Goal: Task Accomplishment & Management: Manage account settings

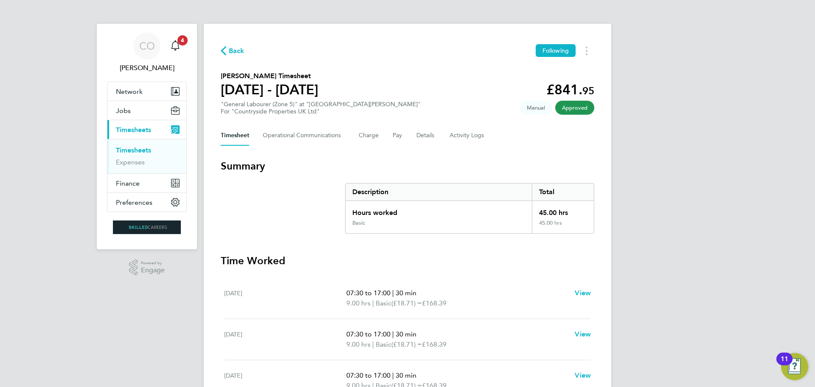
click at [225, 48] on icon "button" at bounding box center [224, 50] width 6 height 9
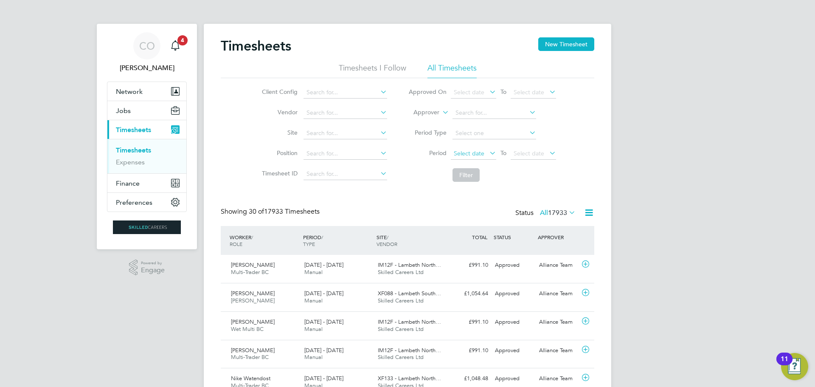
click at [455, 154] on span "Select date" at bounding box center [469, 153] width 31 height 8
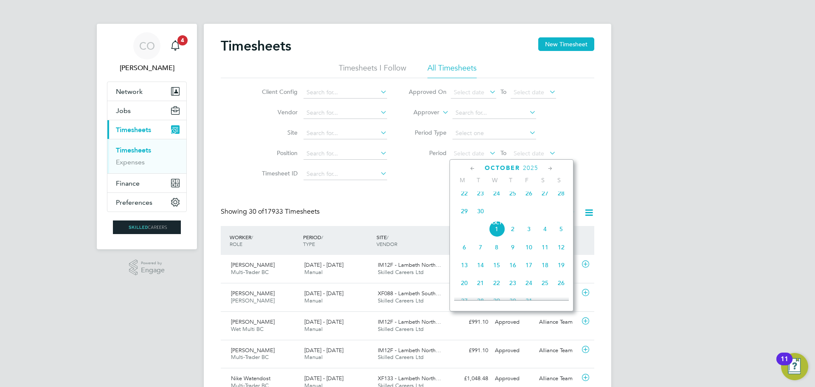
click at [463, 190] on div "October 2025 M T W T F S S Jul 1 2 3 4 5 6 7 8 9 10 11 12 13 14 15 16 17 18 19 …" at bounding box center [511, 235] width 124 height 152
click at [463, 199] on span "22" at bounding box center [464, 193] width 16 height 16
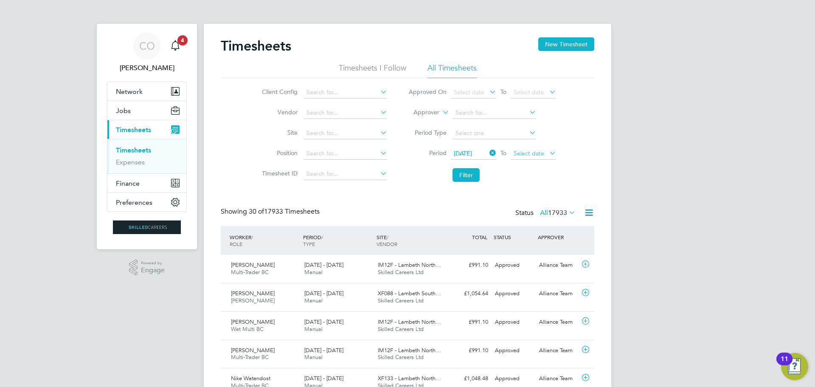
click at [536, 149] on span "Select date" at bounding box center [532, 153] width 45 height 11
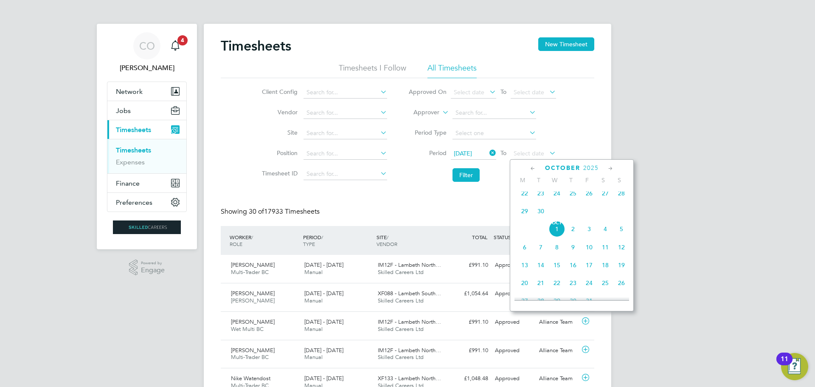
click at [624, 197] on span "28" at bounding box center [621, 193] width 16 height 16
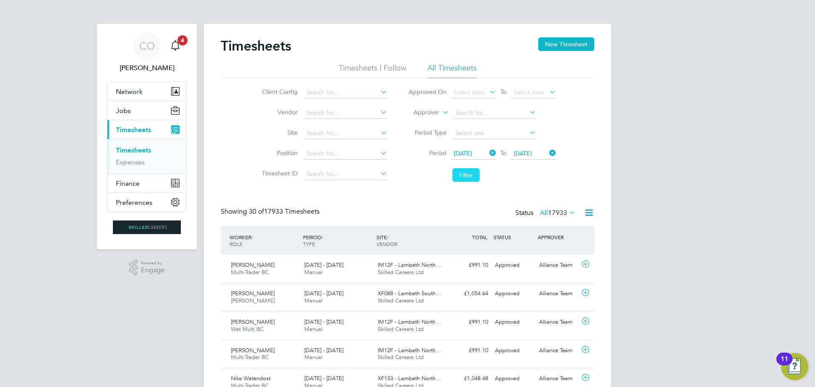
click at [469, 172] on button "Filter" at bounding box center [465, 175] width 27 height 14
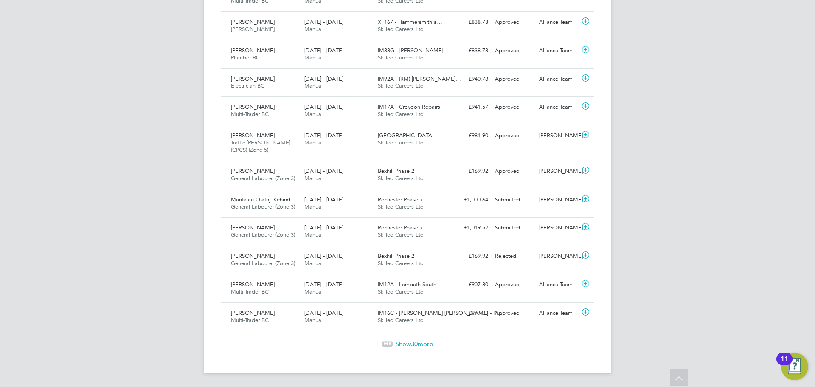
click at [409, 342] on span "Show 30 more" at bounding box center [413, 343] width 37 height 8
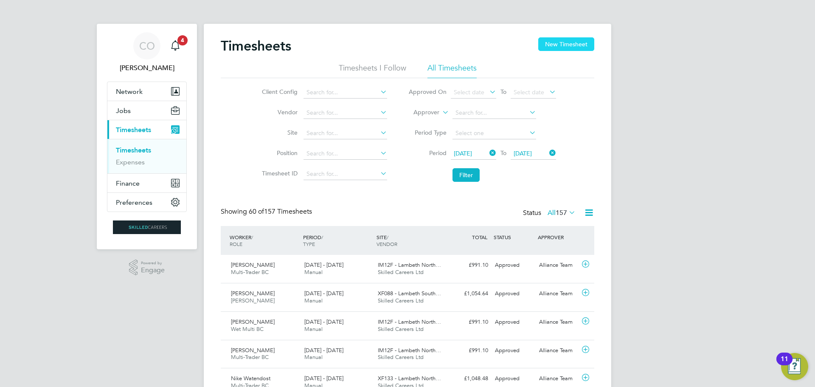
click at [550, 42] on button "New Timesheet" at bounding box center [566, 44] width 56 height 14
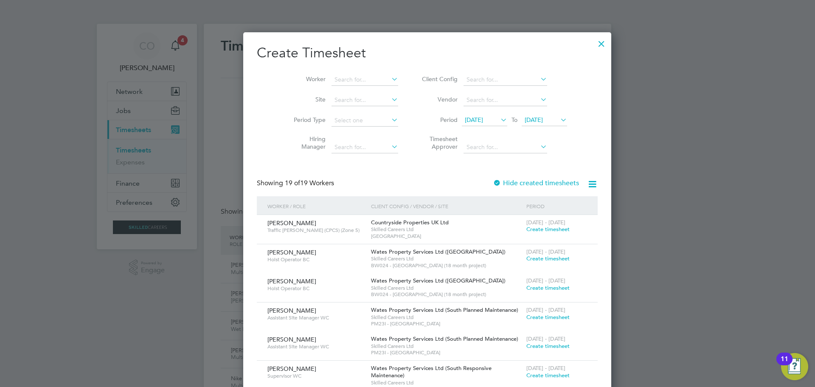
click at [465, 118] on span "17 Sep 2025" at bounding box center [474, 120] width 18 height 8
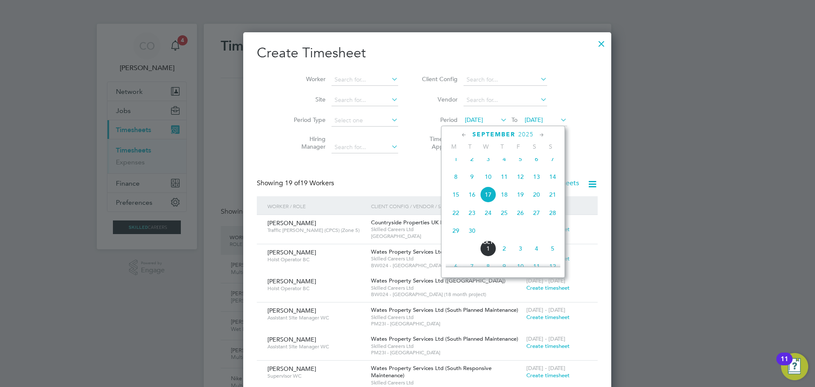
click at [454, 218] on span "22" at bounding box center [456, 213] width 16 height 16
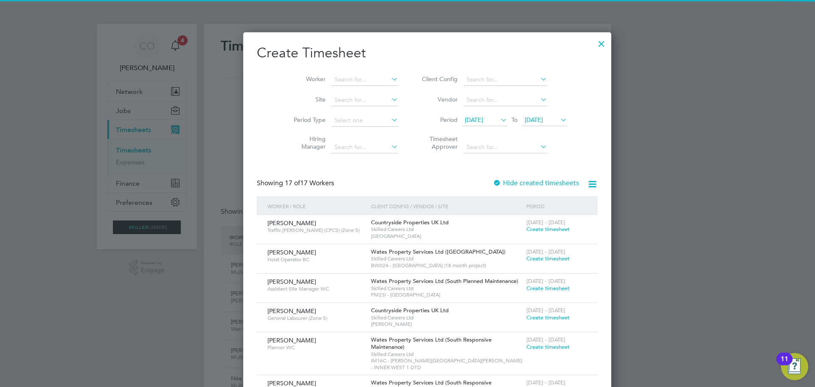
click at [470, 118] on span "22 Sep 2025" at bounding box center [474, 120] width 18 height 8
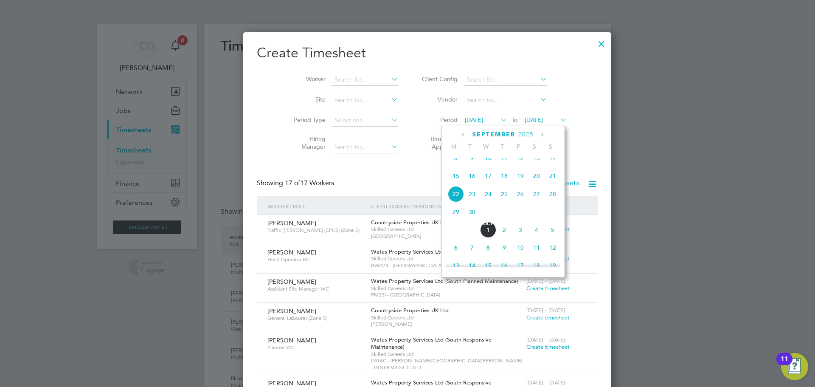
click at [457, 182] on span "15" at bounding box center [456, 176] width 16 height 16
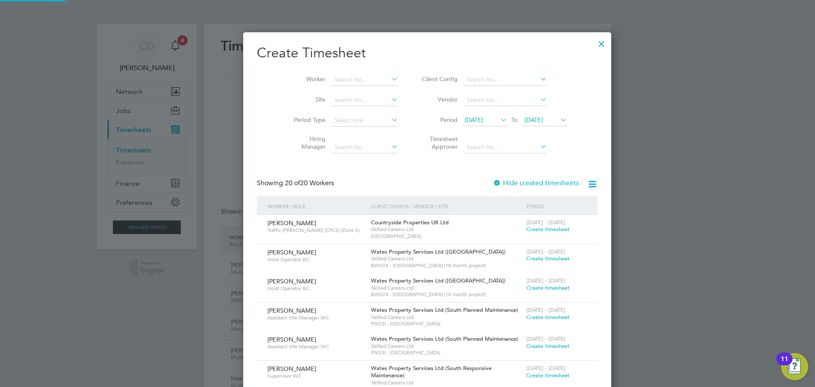
click at [524, 118] on span "24 Sep 2025" at bounding box center [533, 120] width 18 height 8
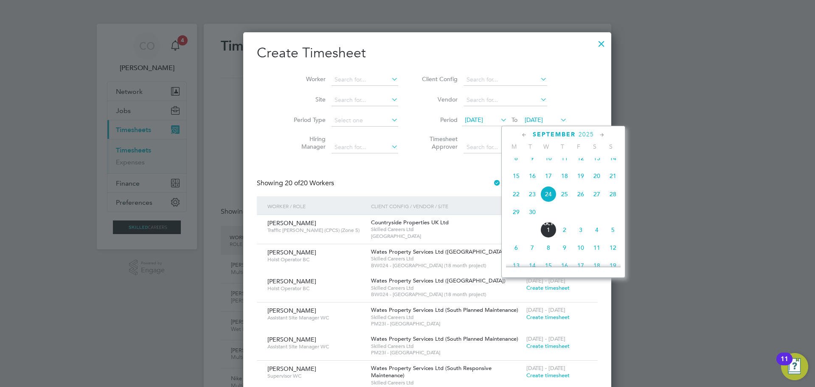
drag, startPoint x: 616, startPoint y: 181, endPoint x: 533, endPoint y: 140, distance: 93.2
click at [615, 181] on span "21" at bounding box center [613, 176] width 16 height 16
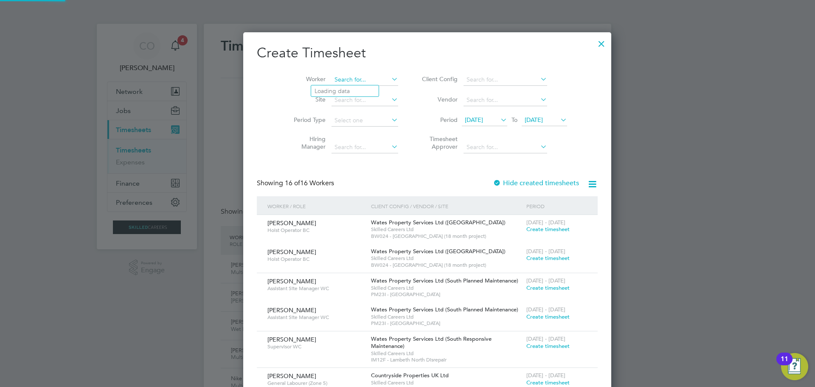
click at [331, 76] on input at bounding box center [364, 80] width 67 height 12
click at [338, 95] on li "Dec lan Murphy" at bounding box center [344, 90] width 67 height 11
type input "[PERSON_NAME]"
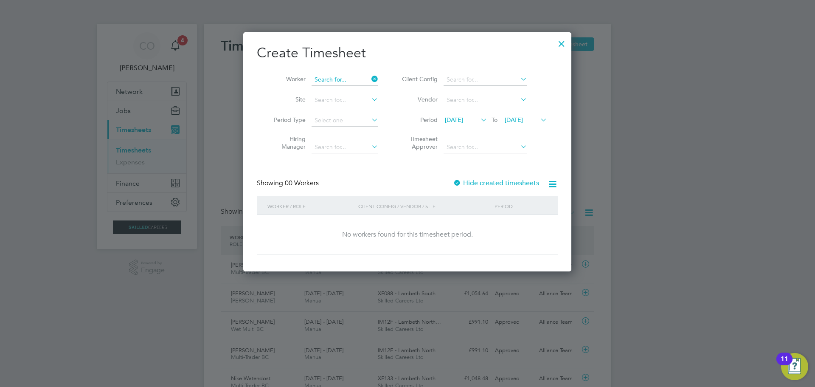
click at [342, 77] on input at bounding box center [344, 80] width 67 height 12
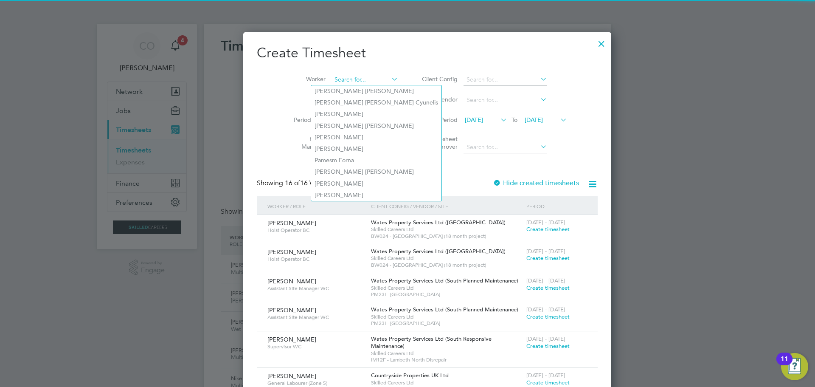
click at [340, 80] on input at bounding box center [364, 80] width 67 height 12
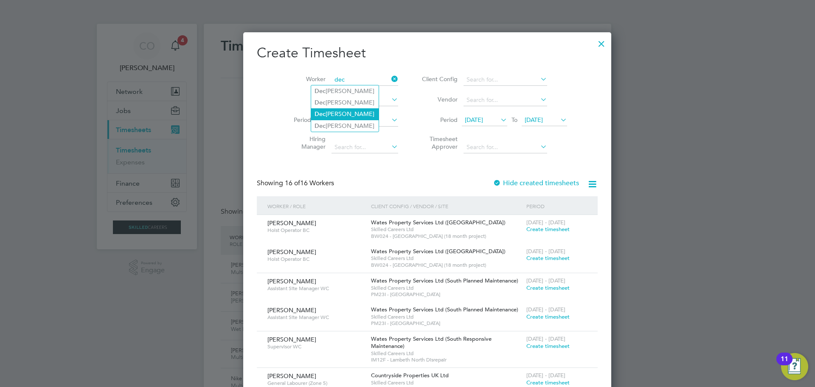
click at [336, 111] on li "Dec lan Murphy" at bounding box center [344, 113] width 67 height 11
type input "[PERSON_NAME]"
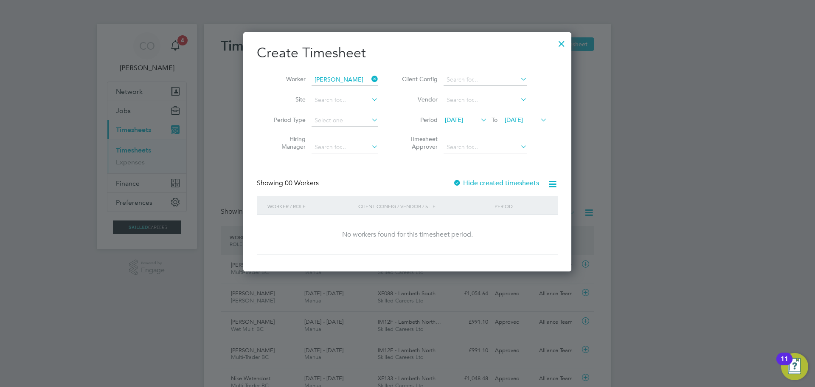
click at [370, 147] on icon at bounding box center [370, 146] width 0 height 12
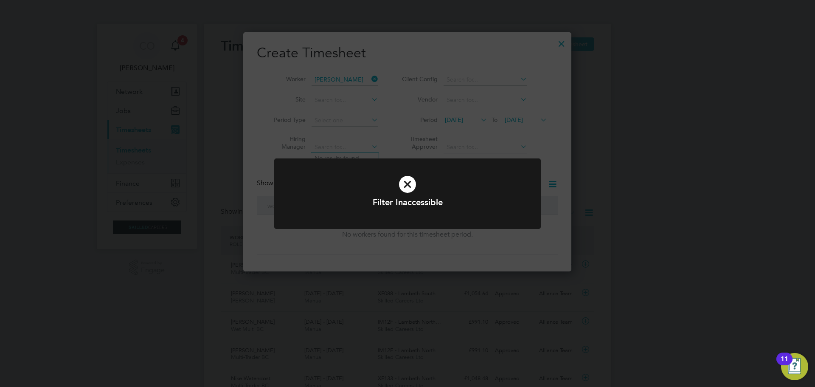
click at [409, 182] on icon at bounding box center [407, 184] width 221 height 33
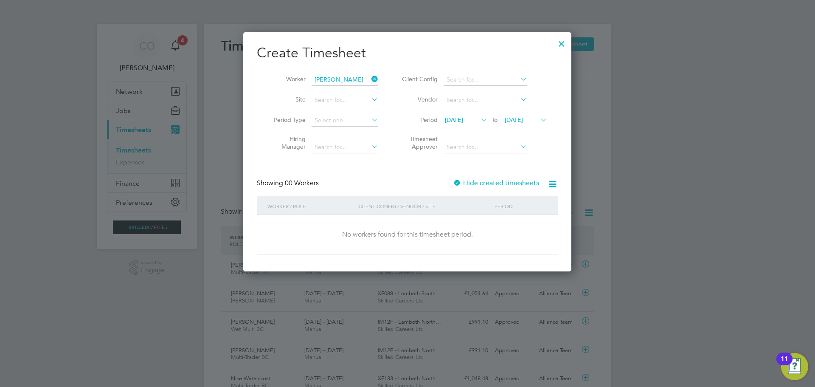
click at [561, 44] on div at bounding box center [561, 41] width 15 height 15
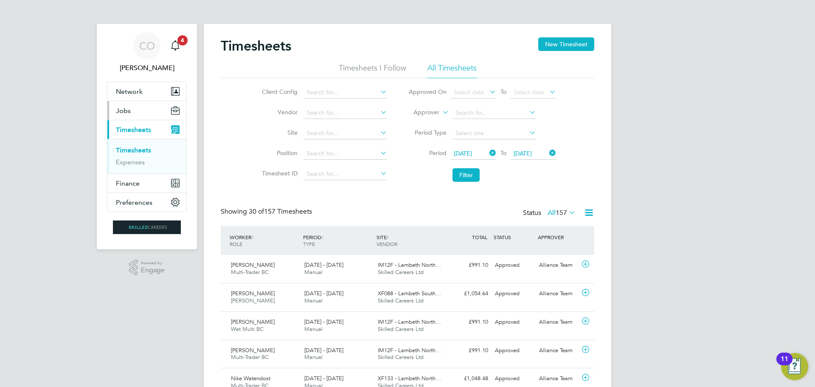
click at [126, 111] on span "Jobs" at bounding box center [123, 111] width 15 height 8
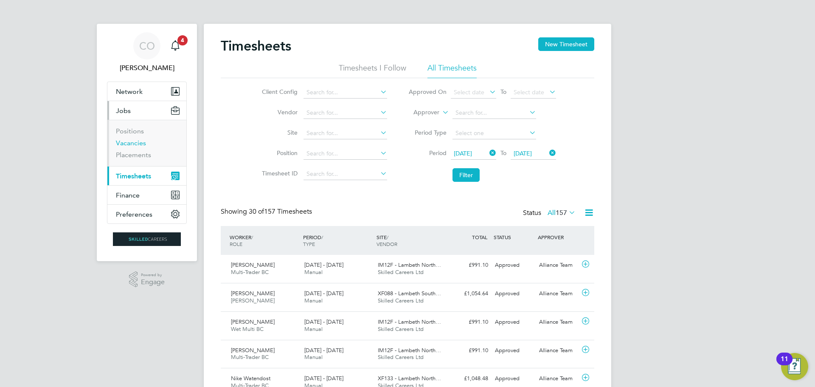
click at [132, 142] on link "Vacancies" at bounding box center [131, 143] width 30 height 8
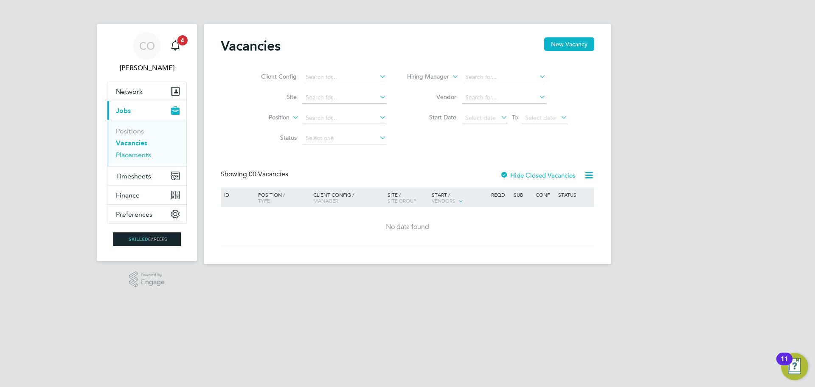
click at [137, 154] on link "Placements" at bounding box center [133, 155] width 35 height 8
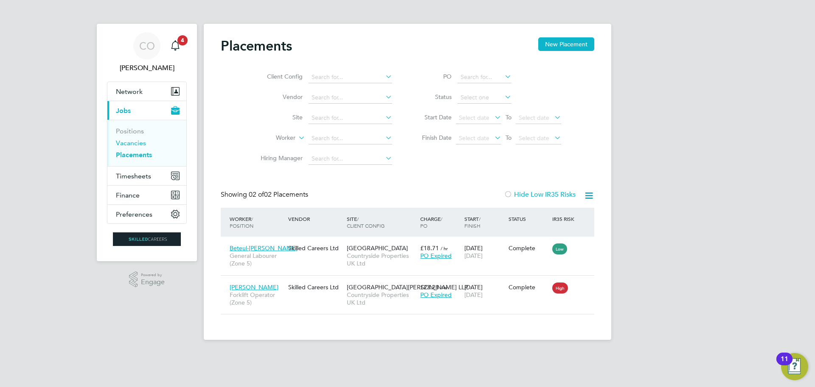
click at [135, 143] on link "Vacancies" at bounding box center [131, 143] width 30 height 8
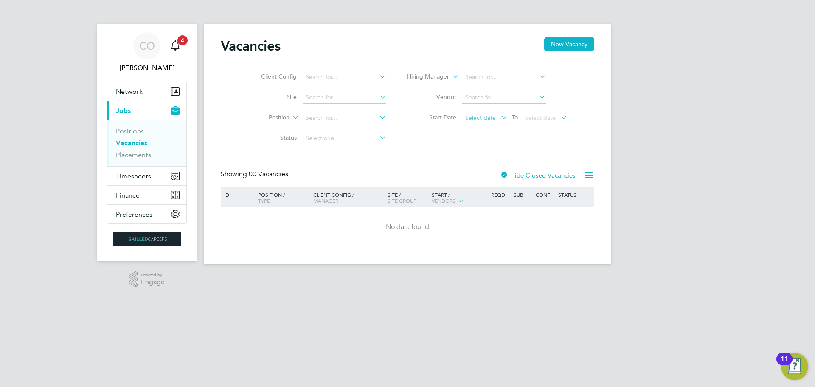
click at [491, 117] on span "Select date" at bounding box center [480, 118] width 31 height 8
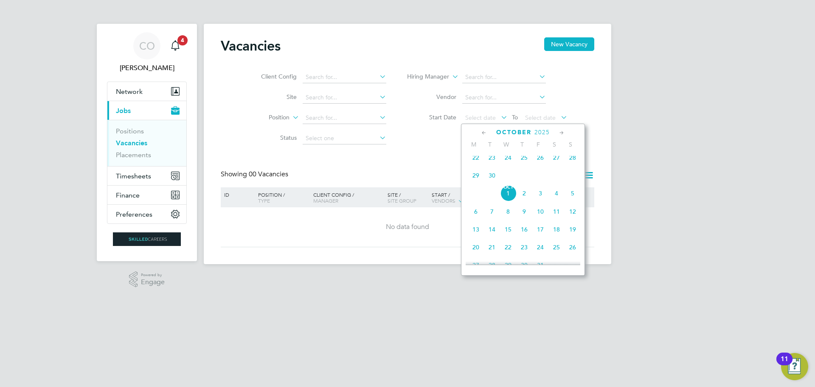
click at [472, 162] on span "22" at bounding box center [476, 157] width 16 height 16
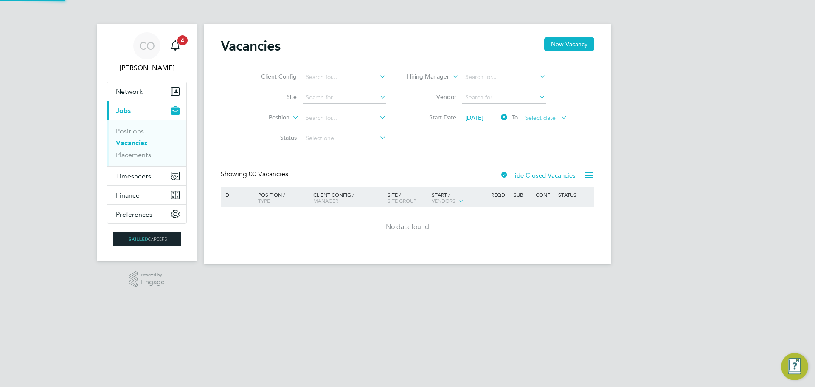
click at [544, 116] on span "Select date" at bounding box center [540, 118] width 31 height 8
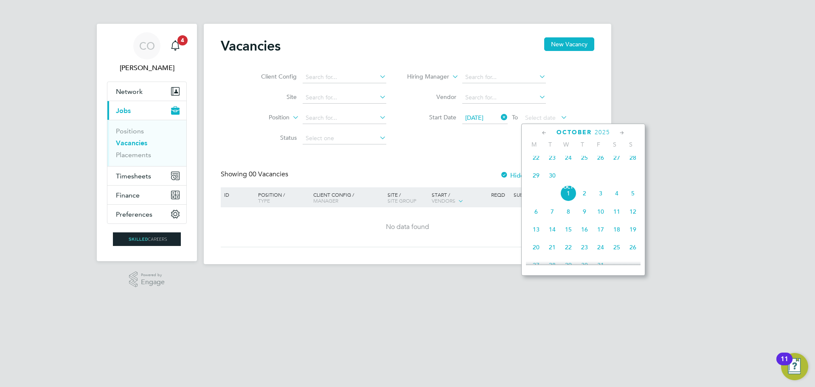
click at [632, 163] on span "28" at bounding box center [633, 157] width 16 height 16
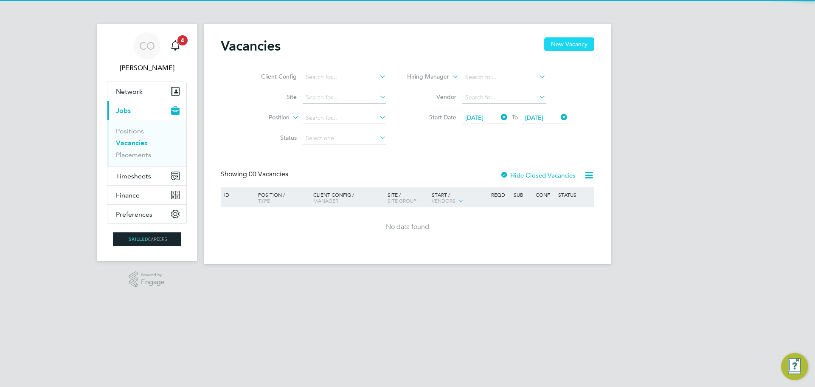
click at [566, 47] on button "New Vacancy" at bounding box center [569, 44] width 50 height 14
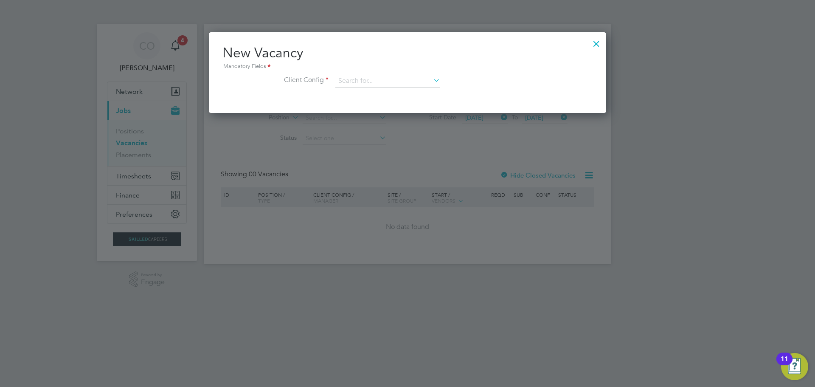
click at [595, 42] on div at bounding box center [596, 41] width 15 height 15
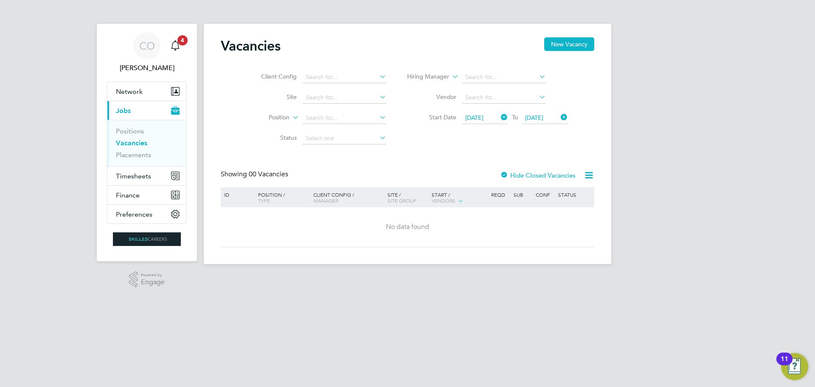
click at [131, 126] on ul "Positions Vacancies Placements" at bounding box center [146, 143] width 79 height 46
click at [128, 130] on link "Positions" at bounding box center [130, 131] width 28 height 8
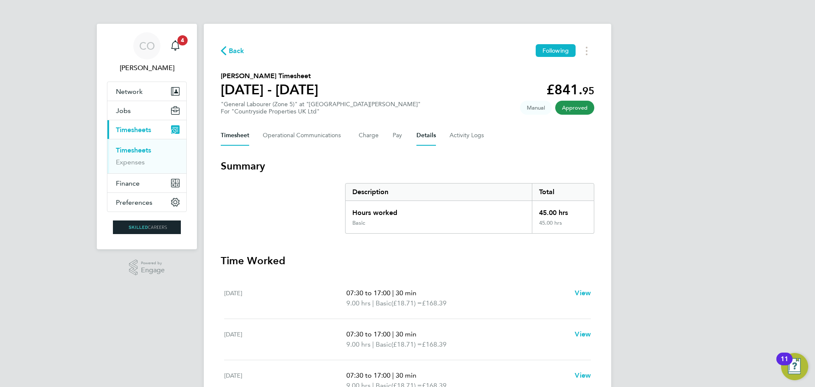
click at [421, 138] on button "Details" at bounding box center [426, 135] width 20 height 20
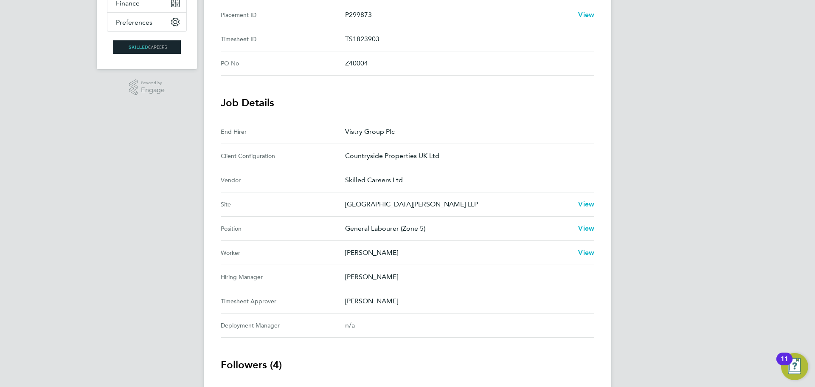
scroll to position [42, 0]
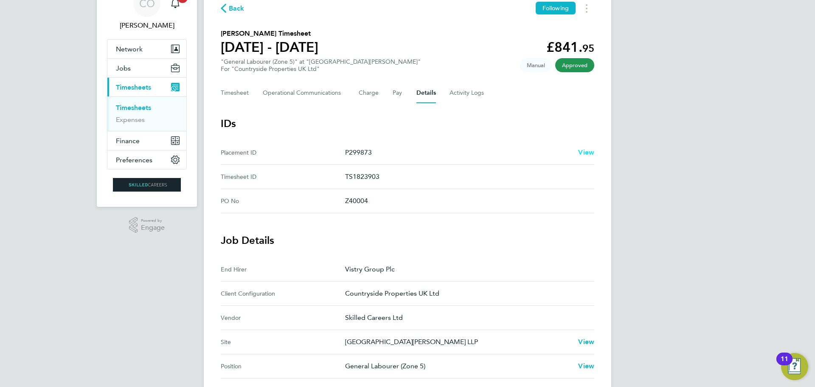
click at [590, 153] on span "View" at bounding box center [586, 152] width 16 height 8
click at [301, 95] on Communications-tab "Operational Communications" at bounding box center [304, 93] width 82 height 20
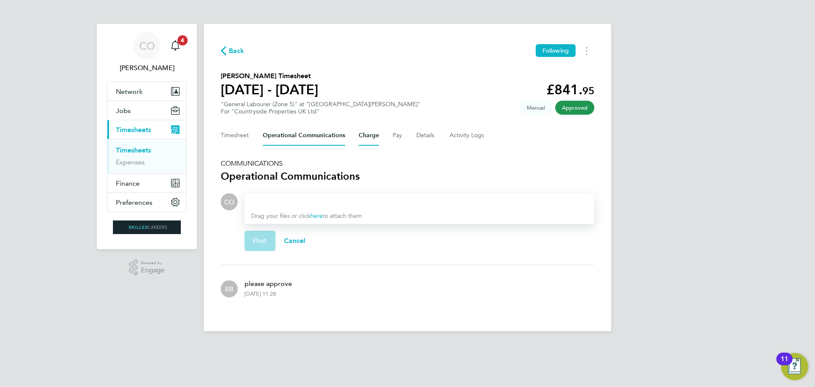
click at [364, 131] on button "Charge" at bounding box center [369, 135] width 20 height 20
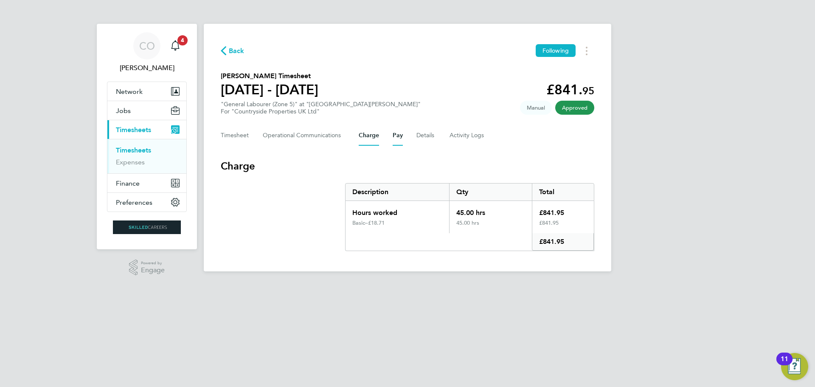
click at [395, 137] on button "Pay" at bounding box center [397, 135] width 10 height 20
click at [426, 137] on button "Details" at bounding box center [426, 135] width 20 height 20
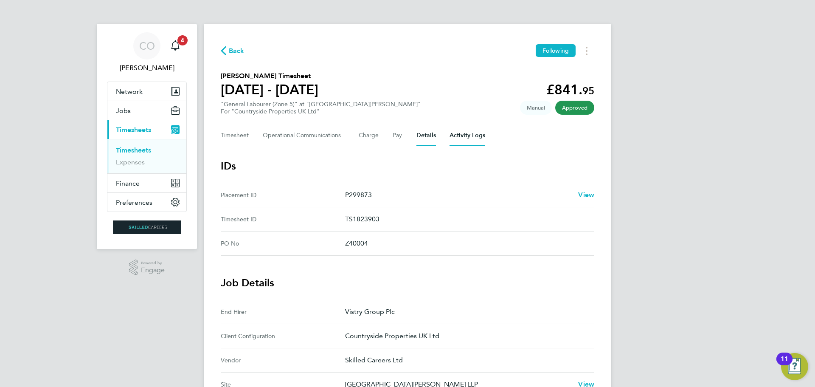
click at [471, 132] on Logs-tab "Activity Logs" at bounding box center [467, 135] width 36 height 20
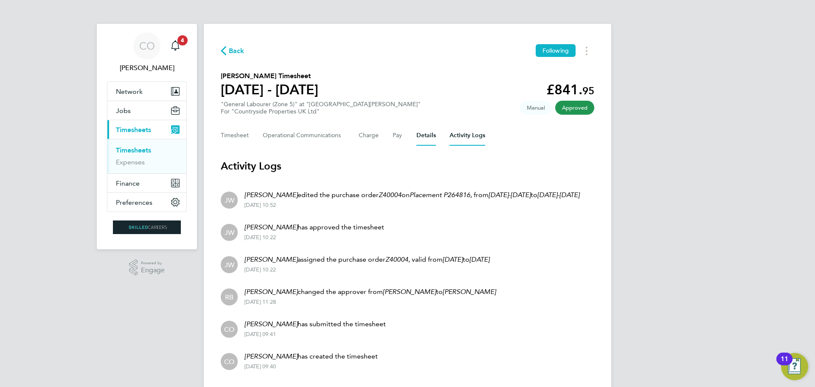
click at [426, 132] on button "Details" at bounding box center [426, 135] width 20 height 20
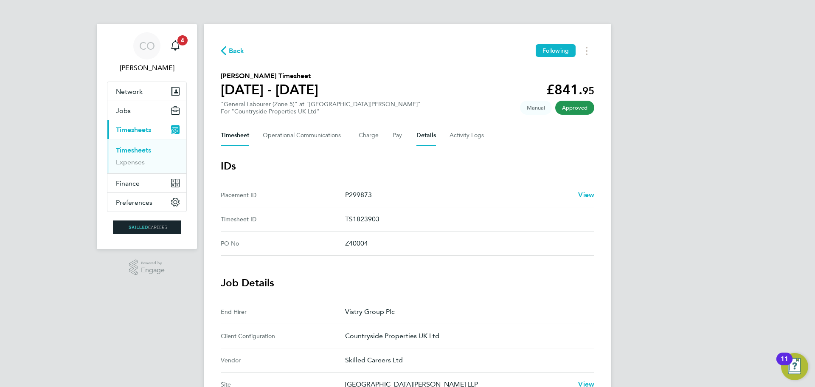
click at [233, 135] on button "Timesheet" at bounding box center [235, 135] width 28 height 20
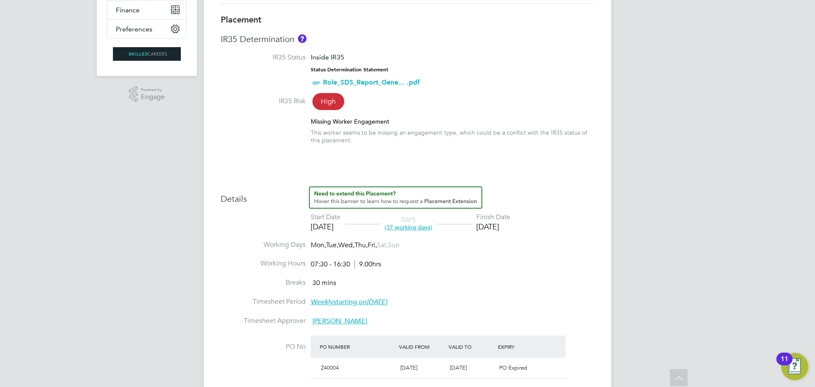
scroll to position [212, 0]
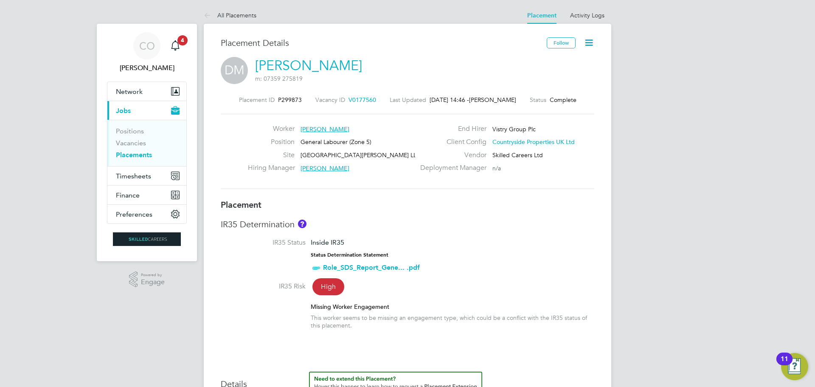
click at [587, 42] on icon at bounding box center [588, 42] width 11 height 11
click at [505, 80] on div "DM Declan Murphy m: 07359 275819" at bounding box center [407, 71] width 373 height 29
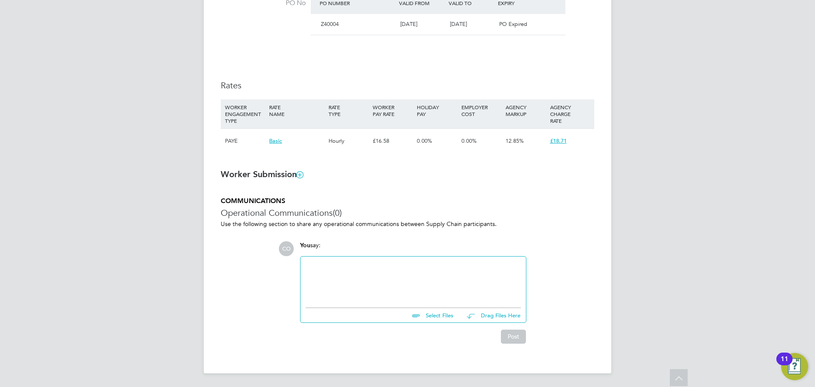
click at [333, 277] on div at bounding box center [413, 279] width 215 height 36
click at [513, 338] on button "Post" at bounding box center [513, 336] width 25 height 14
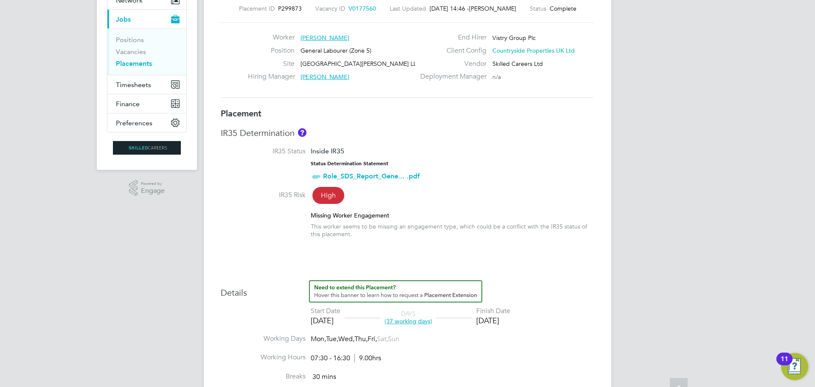
scroll to position [255, 0]
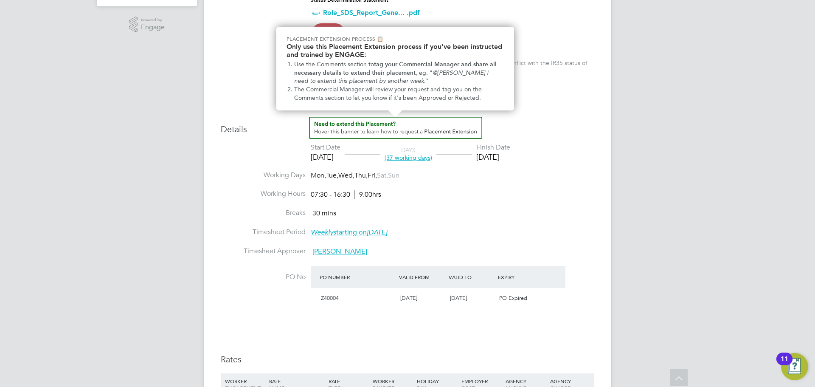
click at [332, 124] on img "How to extend a Placement?" at bounding box center [395, 128] width 173 height 22
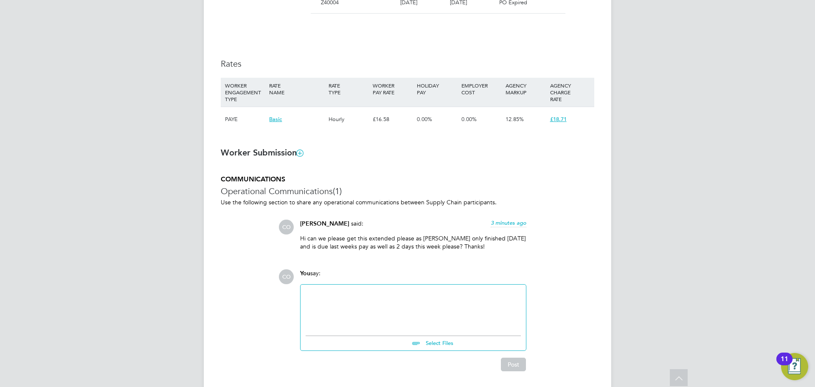
scroll to position [552, 0]
click at [317, 294] on div at bounding box center [413, 306] width 215 height 36
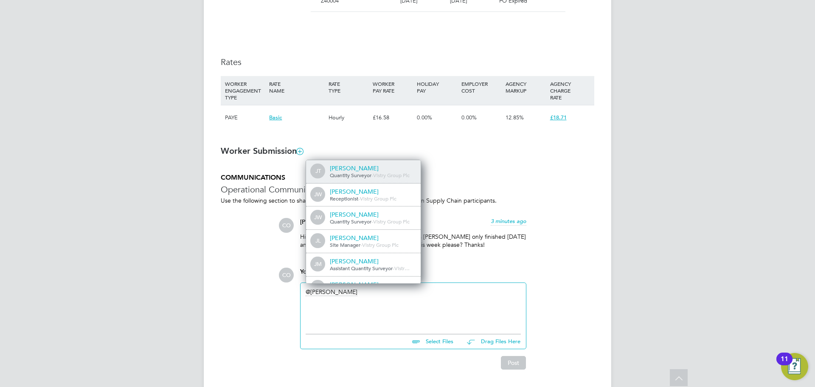
scroll to position [7, 85]
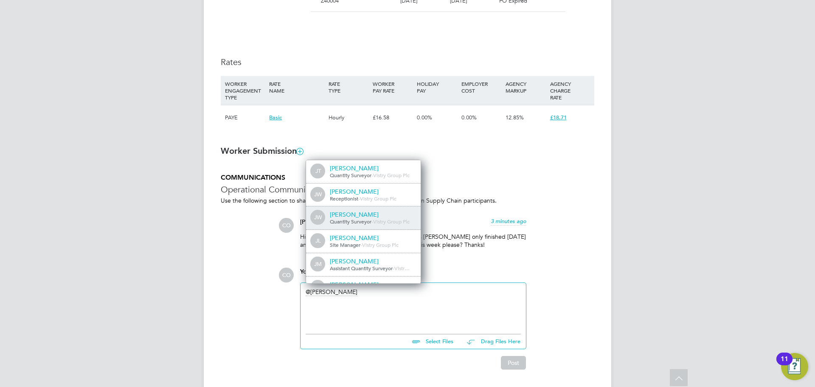
click at [342, 218] on div "[PERSON_NAME]" at bounding box center [372, 214] width 85 height 8
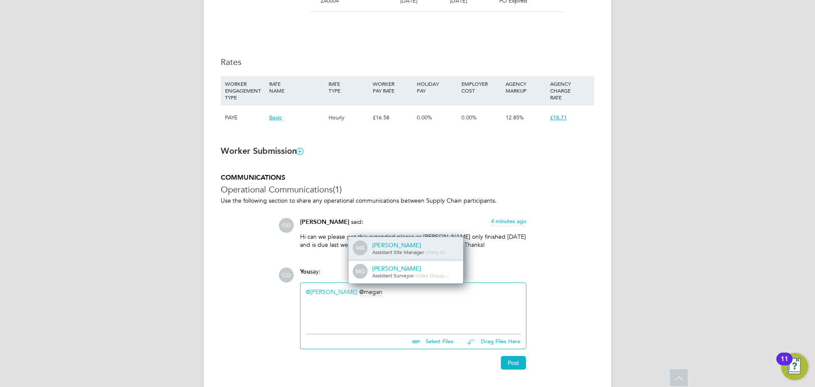
click at [416, 250] on span "Assistant Site Manager" at bounding box center [398, 251] width 52 height 7
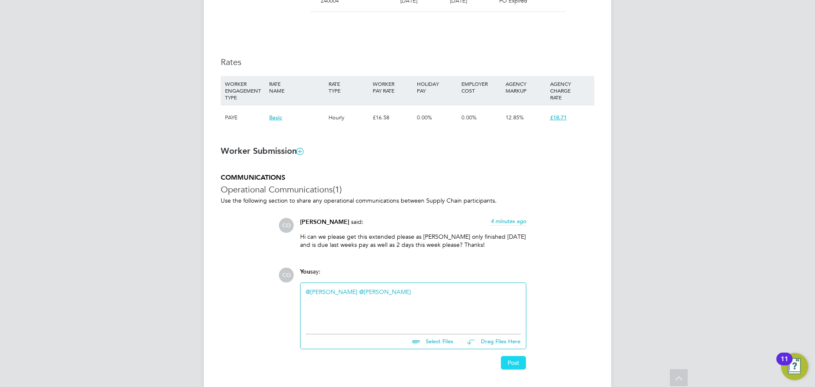
click at [510, 364] on button "Post" at bounding box center [513, 363] width 25 height 14
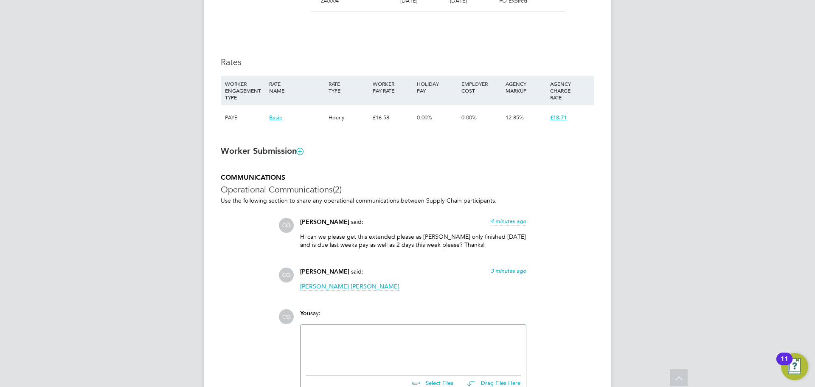
click at [327, 336] on div at bounding box center [413, 347] width 215 height 36
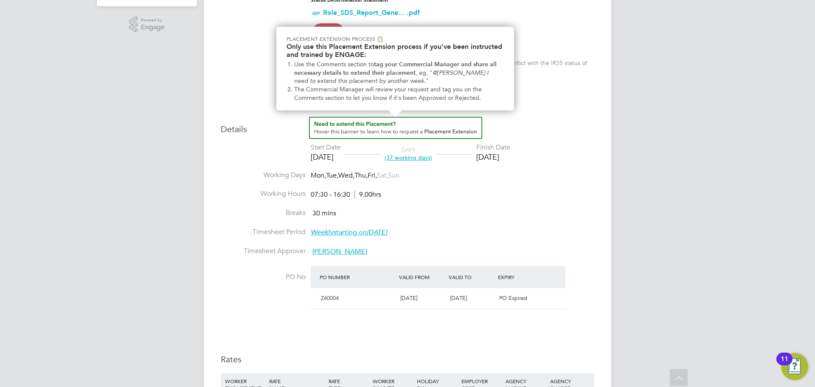
click at [416, 129] on img "How to extend a Placement?" at bounding box center [395, 128] width 173 height 22
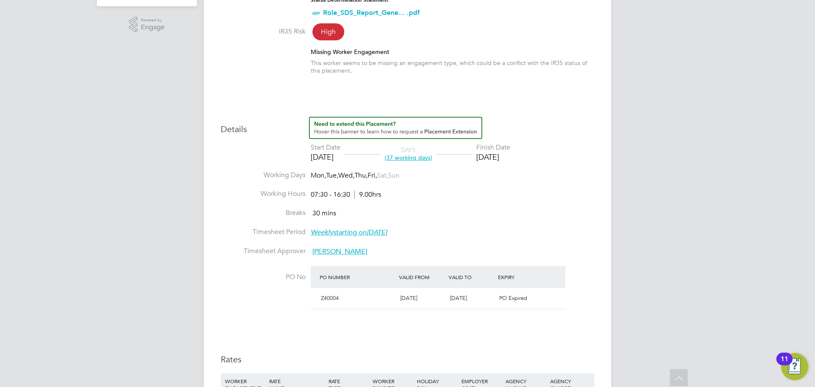
click at [412, 158] on span "(37 working days)" at bounding box center [408, 158] width 48 height 8
click at [267, 170] on li "Start Date 31 Jul 2025 DAYS (37 working days) Finish Date 19 Sep 2025" at bounding box center [407, 157] width 373 height 28
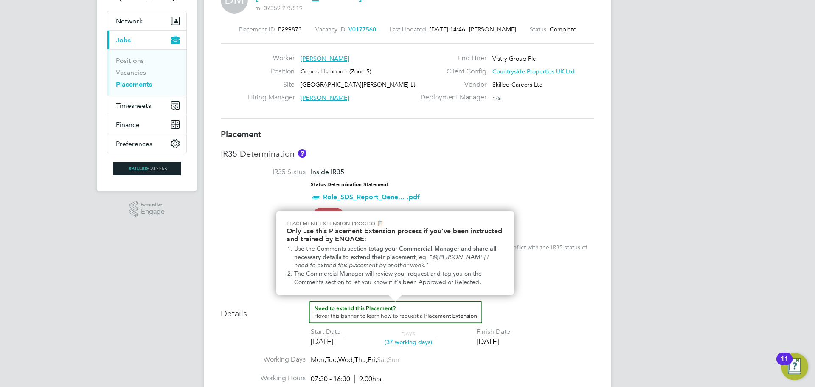
scroll to position [170, 0]
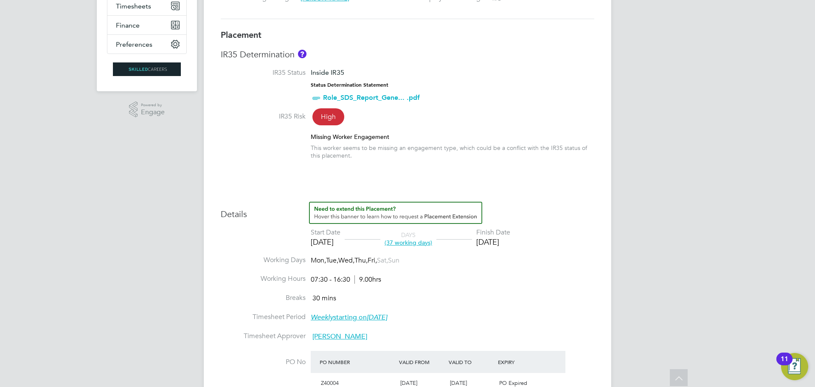
click at [325, 97] on link "Role_SDS_Report_Gene... .pdf" at bounding box center [371, 97] width 97 height 8
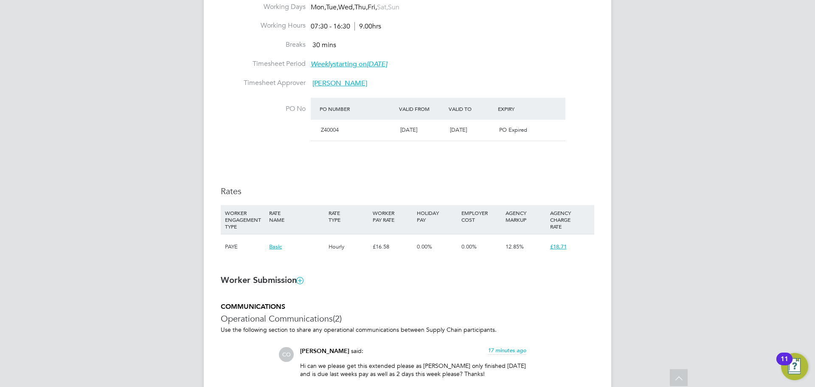
scroll to position [552, 0]
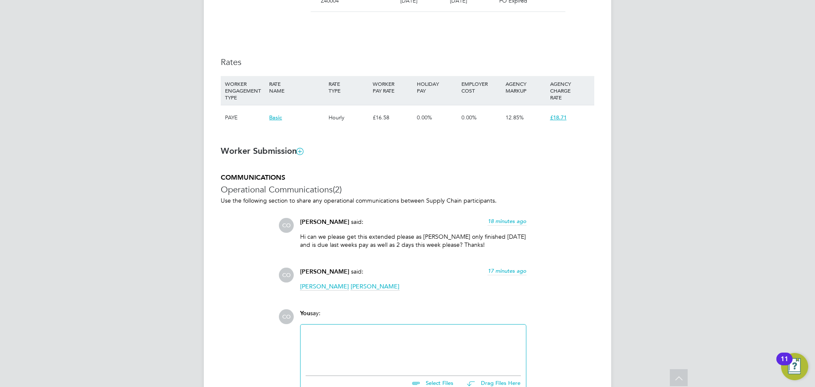
click at [302, 151] on icon at bounding box center [300, 151] width 6 height 6
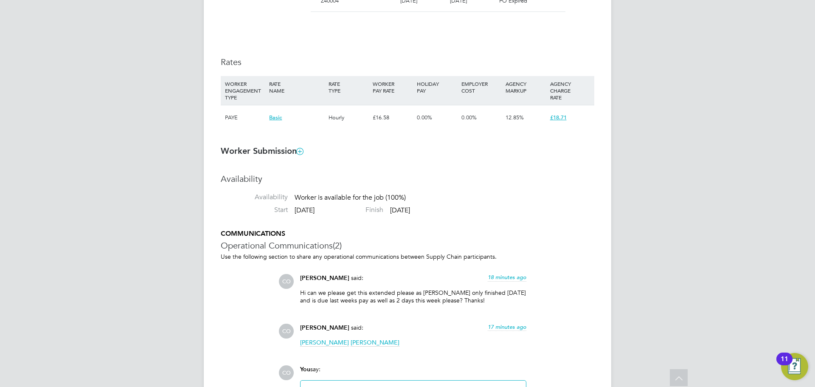
scroll to position [25, 59]
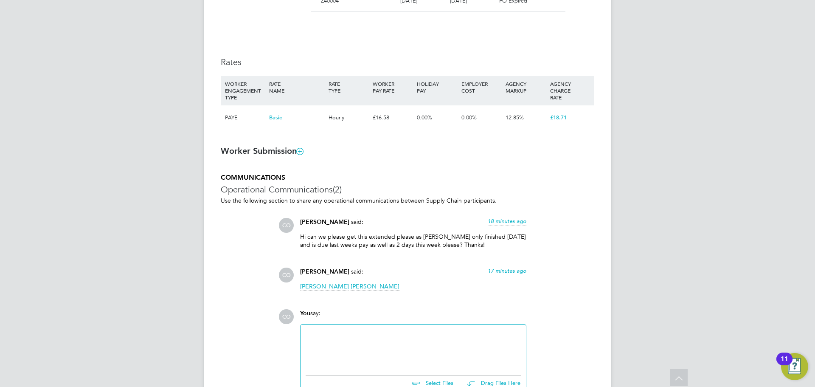
click at [303, 152] on icon at bounding box center [300, 151] width 6 height 6
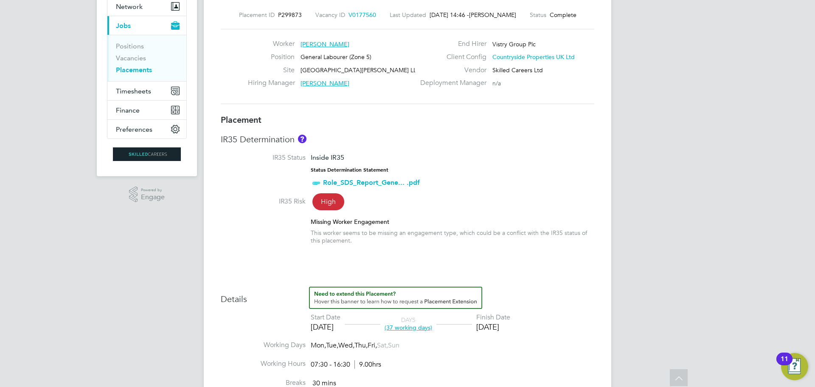
scroll to position [0, 0]
